Goal: Task Accomplishment & Management: Complete application form

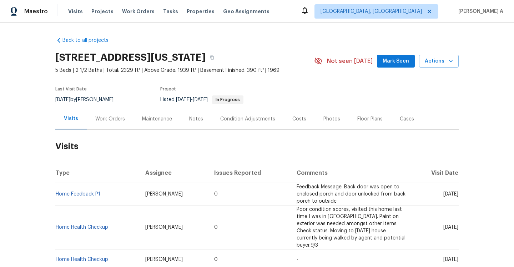
click at [109, 121] on div "Work Orders" at bounding box center [110, 118] width 30 height 7
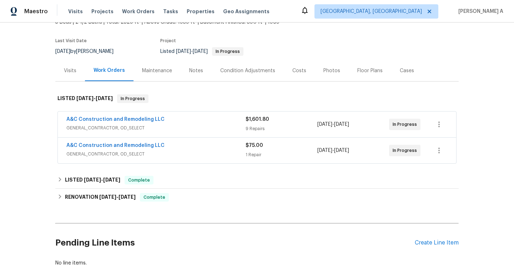
scroll to position [52, 0]
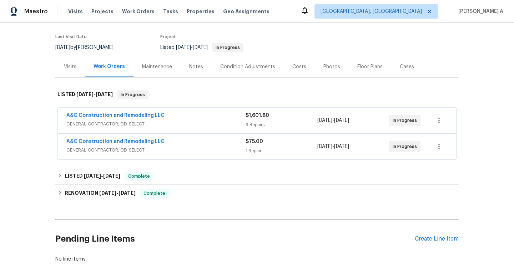
click at [198, 149] on span "GENERAL_CONTRACTOR, OD_SELECT" at bounding box center [155, 149] width 179 height 7
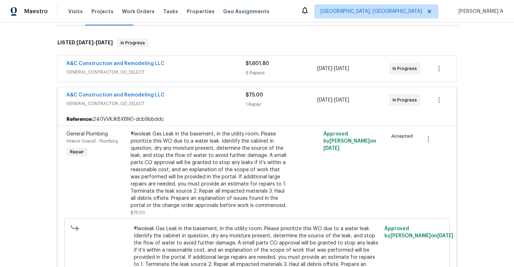
scroll to position [87, 0]
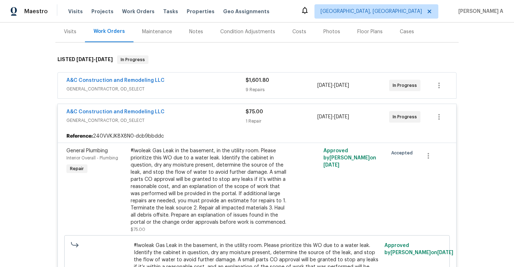
click at [195, 114] on div "A&C Construction and Remodeling LLC" at bounding box center [155, 112] width 179 height 9
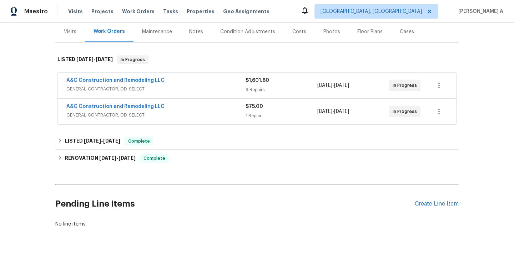
click at [190, 89] on span "GENERAL_CONTRACTOR, OD_SELECT" at bounding box center [155, 88] width 179 height 7
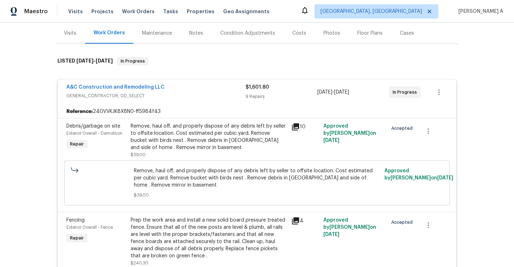
scroll to position [80, 0]
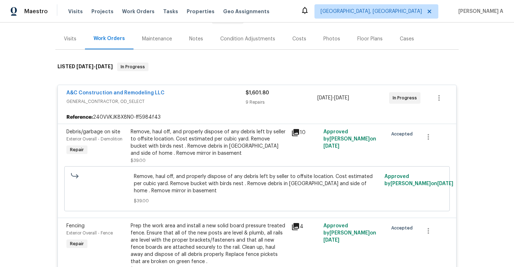
click at [186, 99] on span "GENERAL_CONTRACTOR, OD_SELECT" at bounding box center [155, 101] width 179 height 7
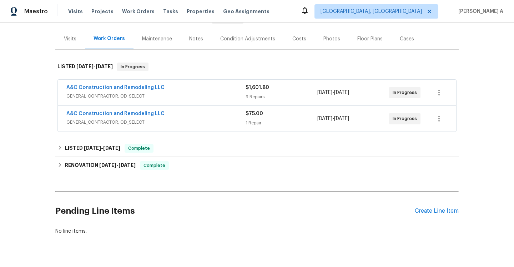
click at [75, 44] on div "Visits" at bounding box center [70, 38] width 30 height 21
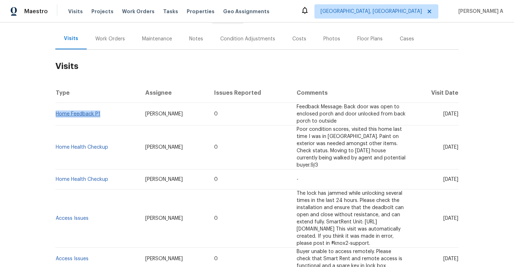
drag, startPoint x: 108, startPoint y: 114, endPoint x: 57, endPoint y: 113, distance: 51.1
click at [57, 113] on td "Home Feedback P1" at bounding box center [97, 114] width 84 height 23
copy link "Home Feedback P1"
click at [92, 112] on link "Home Feedback P1" at bounding box center [78, 113] width 45 height 5
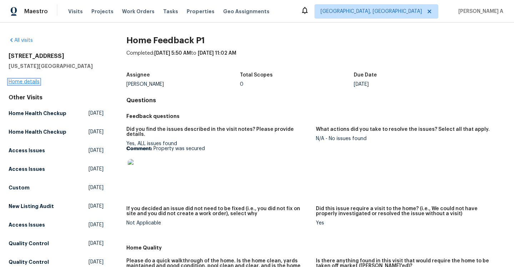
click at [30, 81] on link "Home details" at bounding box center [24, 81] width 31 height 5
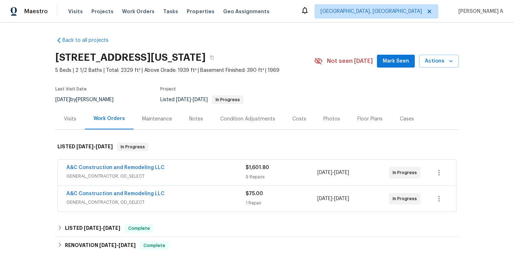
click at [170, 204] on span "GENERAL_CONTRACTOR, OD_SELECT" at bounding box center [155, 202] width 179 height 7
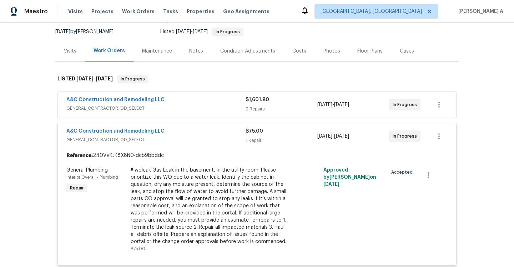
scroll to position [82, 0]
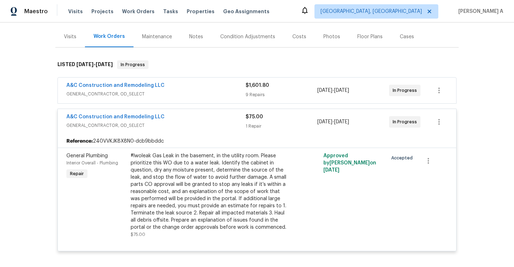
click at [178, 123] on span "GENERAL_CONTRACTOR, OD_SELECT" at bounding box center [155, 125] width 179 height 7
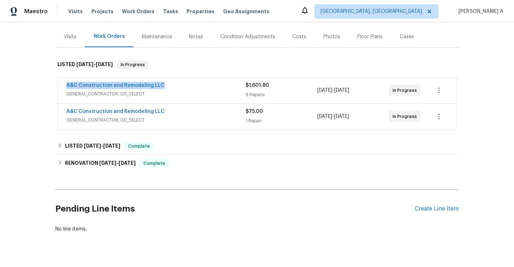
drag, startPoint x: 65, startPoint y: 87, endPoint x: 156, endPoint y: 89, distance: 91.1
click at [156, 89] on div "A&C Construction and Remodeling LLC GENERAL_CONTRACTOR, OD_SELECT $1,601.80 9 R…" at bounding box center [257, 91] width 399 height 26
copy link "A&C Construction and Remodeling LLC"
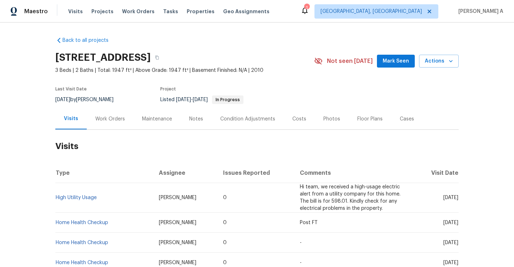
click at [123, 122] on div "Work Orders" at bounding box center [110, 118] width 47 height 21
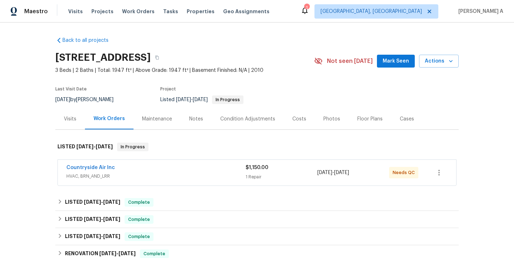
click at [144, 166] on div "Countryside Air Inc" at bounding box center [155, 168] width 179 height 9
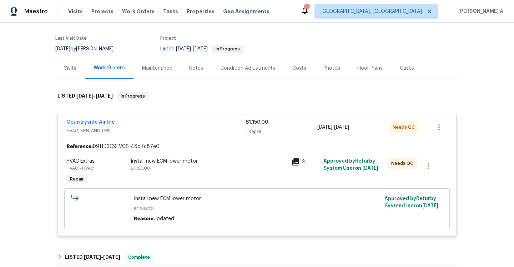
scroll to position [64, 0]
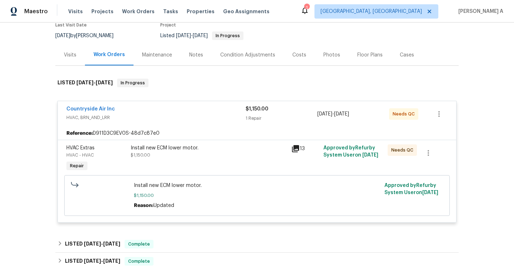
click at [124, 106] on div "Countryside Air Inc" at bounding box center [155, 109] width 179 height 9
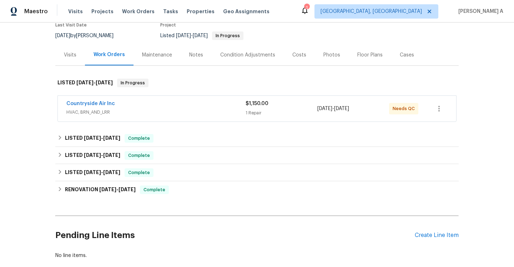
click at [65, 60] on div "Visits" at bounding box center [70, 54] width 30 height 21
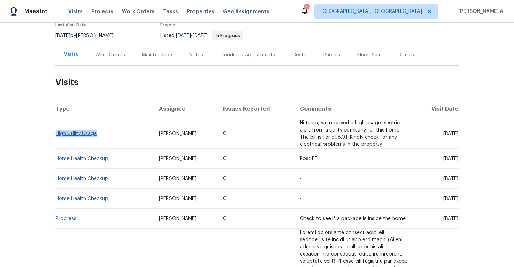
drag, startPoint x: 101, startPoint y: 136, endPoint x: 57, endPoint y: 133, distance: 44.4
click at [57, 133] on td "High Utility Usage" at bounding box center [104, 134] width 98 height 30
copy link "High Utility Usage"
click at [96, 54] on div "Work Orders" at bounding box center [110, 54] width 30 height 7
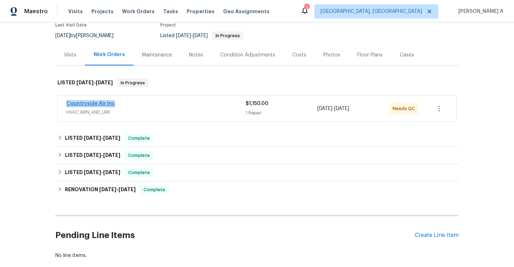
drag, startPoint x: 118, startPoint y: 104, endPoint x: 68, endPoint y: 102, distance: 50.1
click at [68, 102] on div "Countryside Air Inc" at bounding box center [155, 104] width 179 height 9
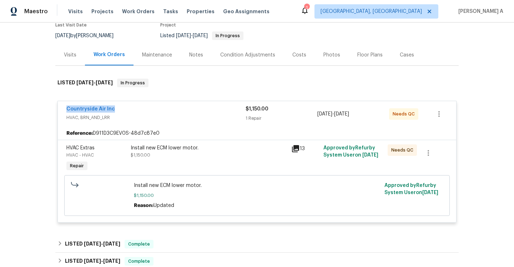
copy link "Countryside Air Inc"
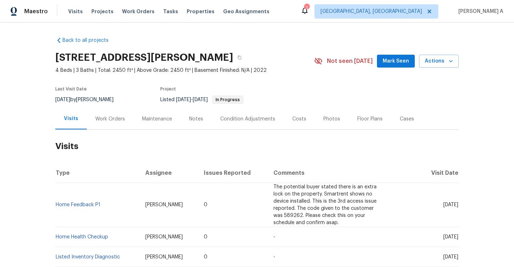
click at [123, 115] on div "Work Orders" at bounding box center [110, 118] width 47 height 21
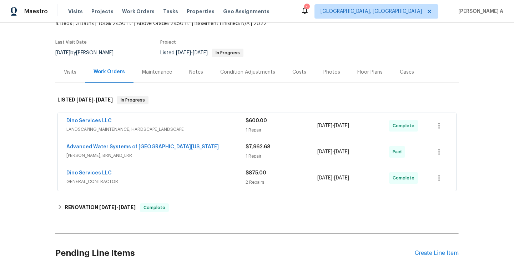
scroll to position [51, 0]
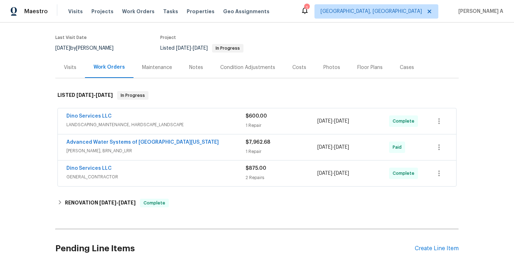
click at [180, 167] on div "Dino Services LLC" at bounding box center [155, 169] width 179 height 9
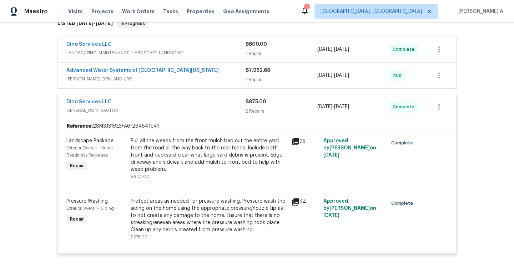
scroll to position [120, 0]
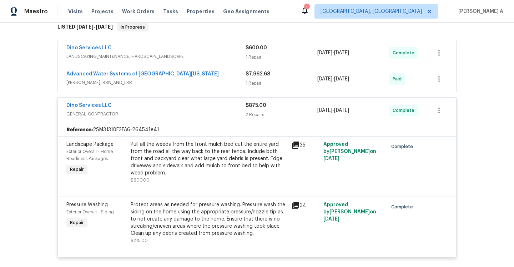
click at [181, 108] on div "Dino Services LLC" at bounding box center [155, 106] width 179 height 9
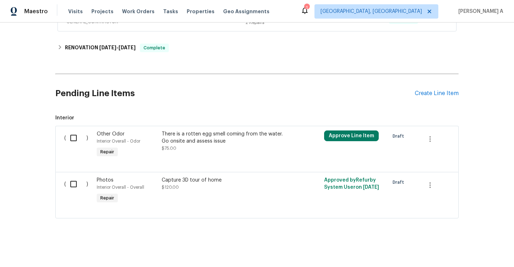
scroll to position [0, 0]
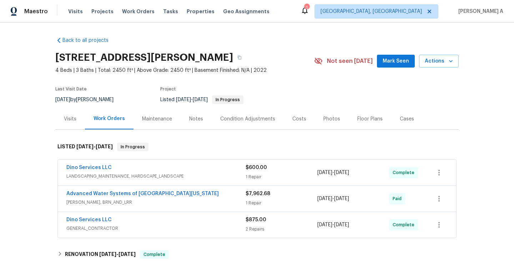
click at [76, 121] on div "Visits" at bounding box center [70, 118] width 13 height 7
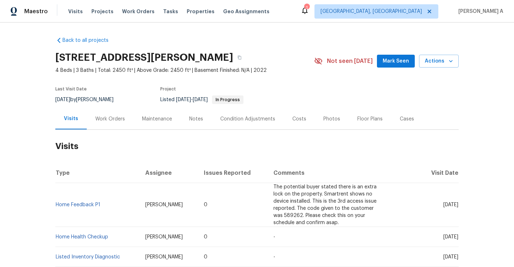
click at [110, 115] on div "Work Orders" at bounding box center [110, 118] width 30 height 7
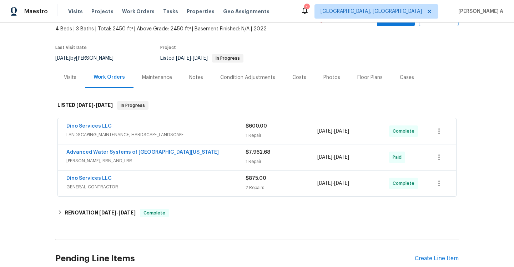
scroll to position [57, 0]
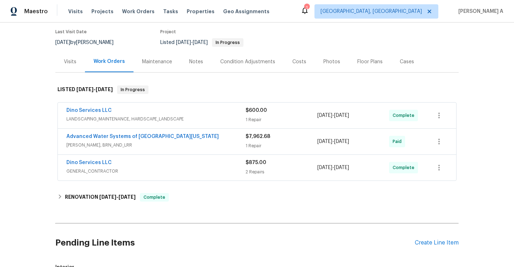
click at [79, 63] on div "Visits" at bounding box center [70, 61] width 30 height 21
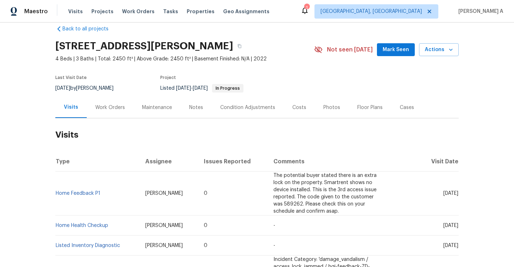
scroll to position [1, 0]
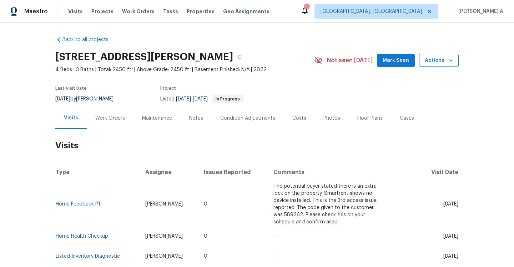
click at [444, 61] on span "Actions" at bounding box center [439, 60] width 28 height 9
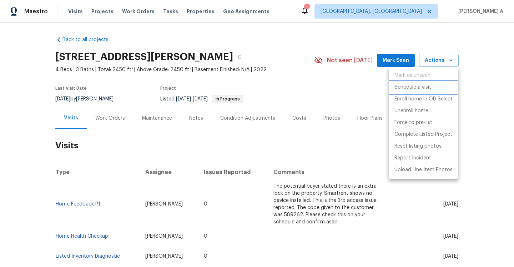
click at [424, 86] on p "Schedule a visit" at bounding box center [413, 88] width 37 height 8
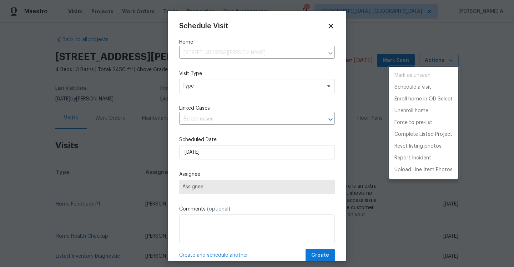
click at [305, 86] on div at bounding box center [257, 133] width 514 height 267
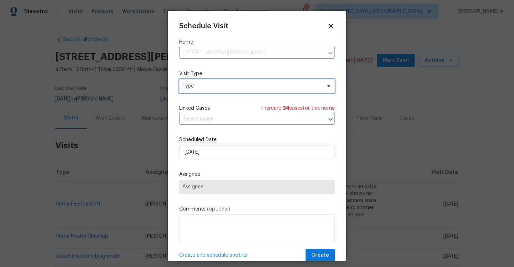
click at [305, 86] on span "Type" at bounding box center [252, 86] width 139 height 7
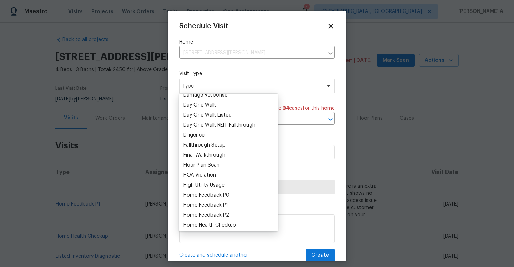
scroll to position [143, 0]
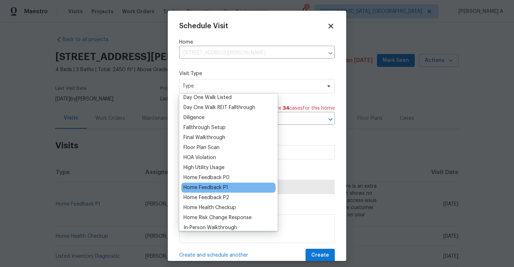
click at [226, 184] on div "Home Feedback P1" at bounding box center [206, 187] width 45 height 7
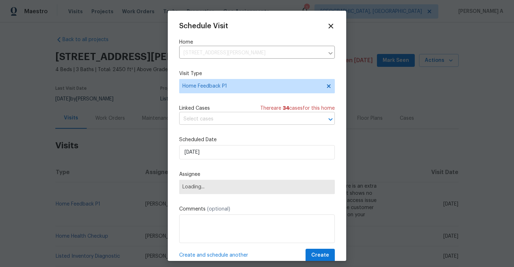
click at [223, 122] on input "text" at bounding box center [247, 119] width 136 height 11
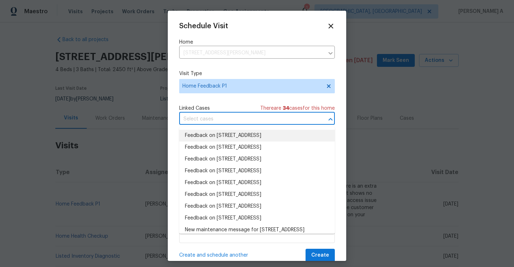
click at [226, 130] on li "Feedback on [STREET_ADDRESS]" at bounding box center [257, 136] width 156 height 12
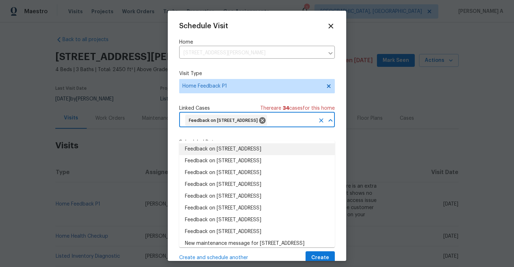
click at [177, 108] on div "Schedule Visit Home [STREET_ADDRESS] ​ Visit Type Home Feedback P1 Linked Cases…" at bounding box center [257, 136] width 179 height 250
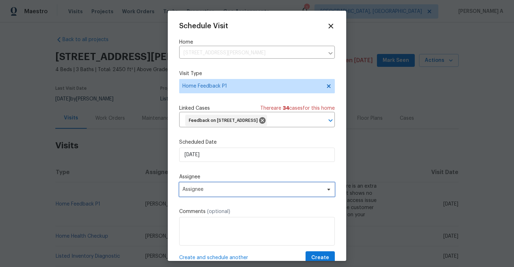
click at [216, 196] on span "Assignee" at bounding box center [257, 189] width 156 height 14
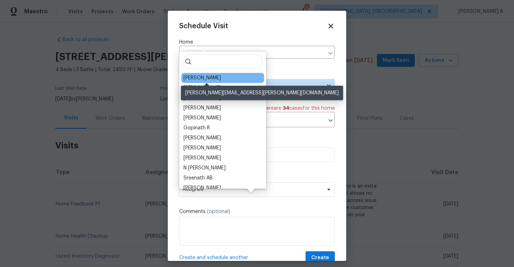
click at [202, 78] on div "[PERSON_NAME]" at bounding box center [203, 77] width 38 height 7
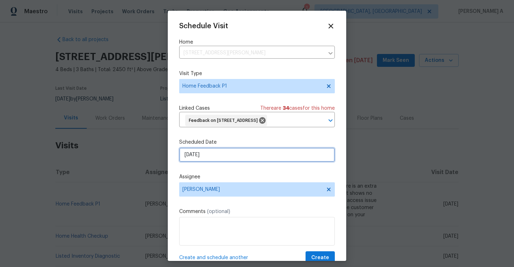
click at [211, 162] on input "[DATE]" at bounding box center [257, 155] width 156 height 14
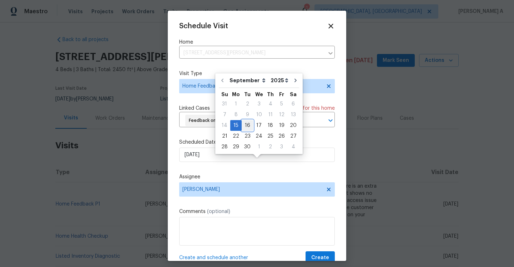
click at [242, 122] on div "16" at bounding box center [247, 125] width 11 height 10
type input "[DATE]"
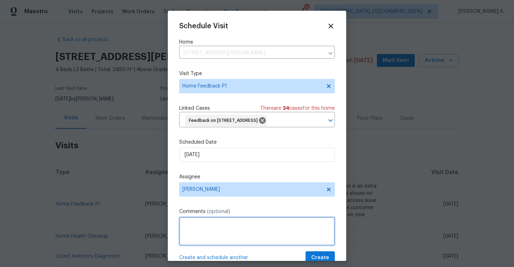
click at [237, 229] on textarea at bounding box center [257, 231] width 156 height 29
paste textarea "Smell is horrible, ceiling cracks, wood trim is uneven, scuffed appliances, cab…"
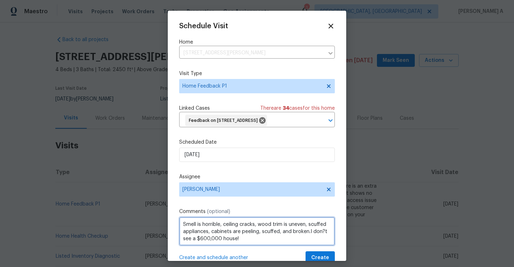
scroll to position [1, 0]
drag, startPoint x: 310, startPoint y: 243, endPoint x: 317, endPoint y: 255, distance: 13.8
click at [317, 245] on textarea "Smell is horrible, ceiling cracks, wood trim is uneven, scuffed appliances, cab…" at bounding box center [257, 231] width 156 height 29
click at [0, 0] on div "the appliances are scuffed, and the" at bounding box center [0, 0] width 0 height 0
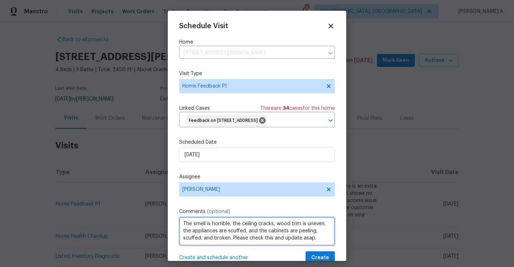
scroll to position [26, 0]
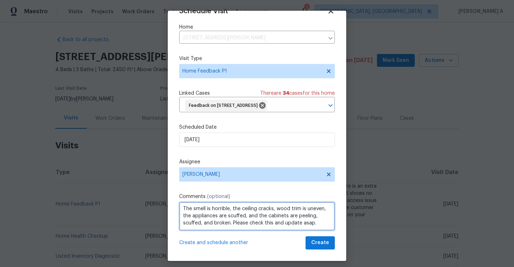
type textarea "The smell is horrible, the ceiling cracks, wood trim is uneven, the appliances …"
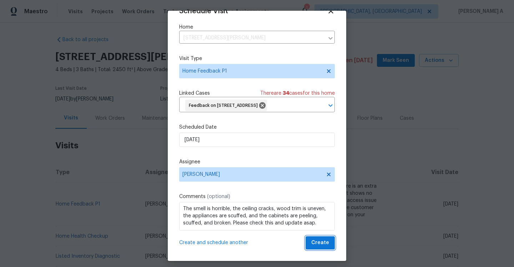
click at [311, 243] on button "Create" at bounding box center [320, 242] width 29 height 13
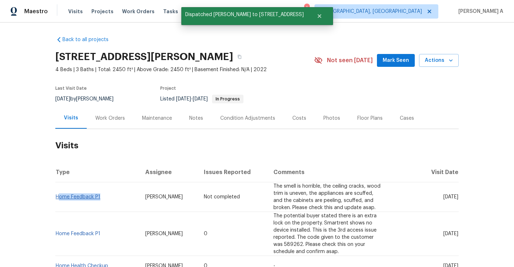
drag, startPoint x: 104, startPoint y: 199, endPoint x: 58, endPoint y: 196, distance: 46.1
click at [58, 196] on td "Home Feedback P1" at bounding box center [97, 197] width 84 height 30
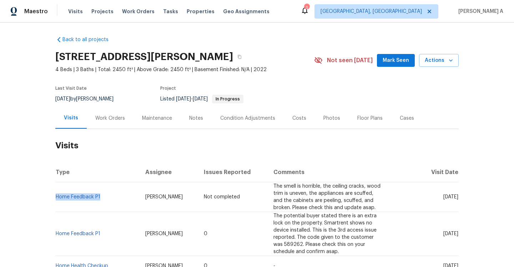
copy link "Home Feedback P1"
drag, startPoint x: 106, startPoint y: 234, endPoint x: 56, endPoint y: 233, distance: 49.7
click at [56, 233] on td "Home Feedback P1" at bounding box center [97, 234] width 84 height 44
copy link "Home Feedback P1"
click at [113, 123] on div "Work Orders" at bounding box center [110, 118] width 47 height 21
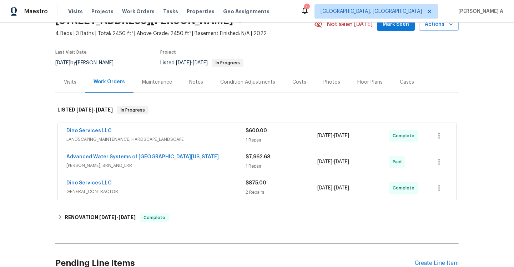
scroll to position [40, 0]
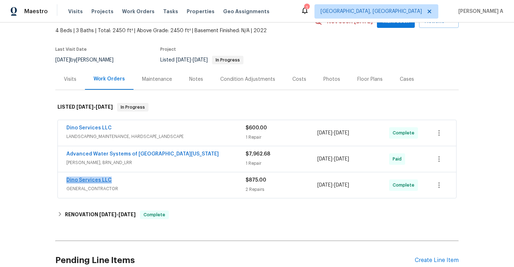
drag, startPoint x: 120, startPoint y: 182, endPoint x: 67, endPoint y: 181, distance: 52.9
click at [67, 181] on div "Dino Services LLC" at bounding box center [155, 180] width 179 height 9
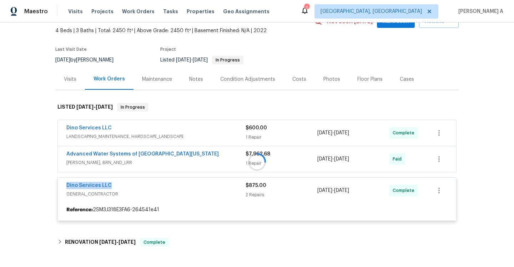
copy link "Dino Services LLC"
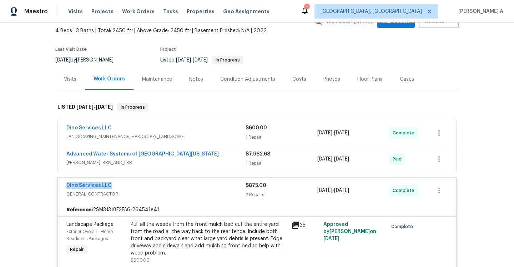
click at [239, 185] on div "Dino Services LLC" at bounding box center [155, 186] width 179 height 9
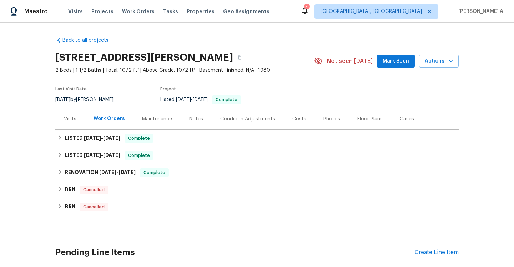
click at [78, 129] on div "Visits" at bounding box center [70, 118] width 30 height 21
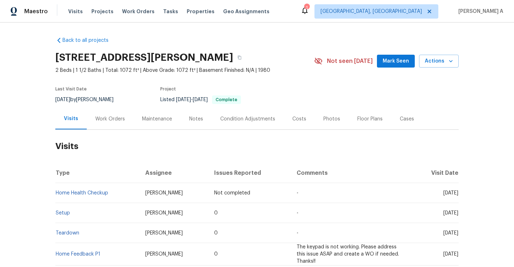
click at [112, 129] on div "Work Orders" at bounding box center [110, 118] width 47 height 21
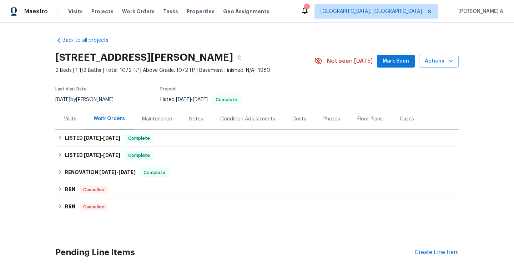
click at [76, 123] on div "Visits" at bounding box center [70, 118] width 13 height 7
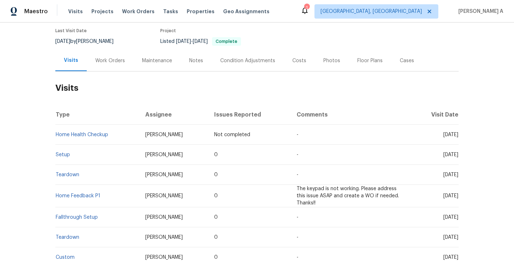
scroll to position [61, 0]
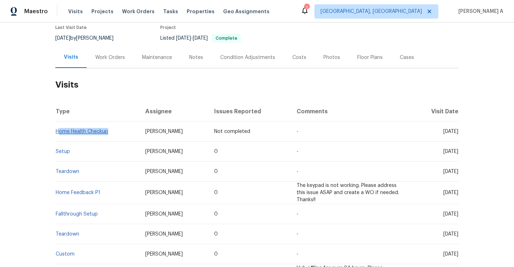
drag, startPoint x: 112, startPoint y: 146, endPoint x: 58, endPoint y: 144, distance: 54.3
click at [58, 141] on td "Home Health Checkup" at bounding box center [97, 131] width 84 height 20
copy link "Home Health Checkup"
